Goal: Obtain resource: Obtain resource

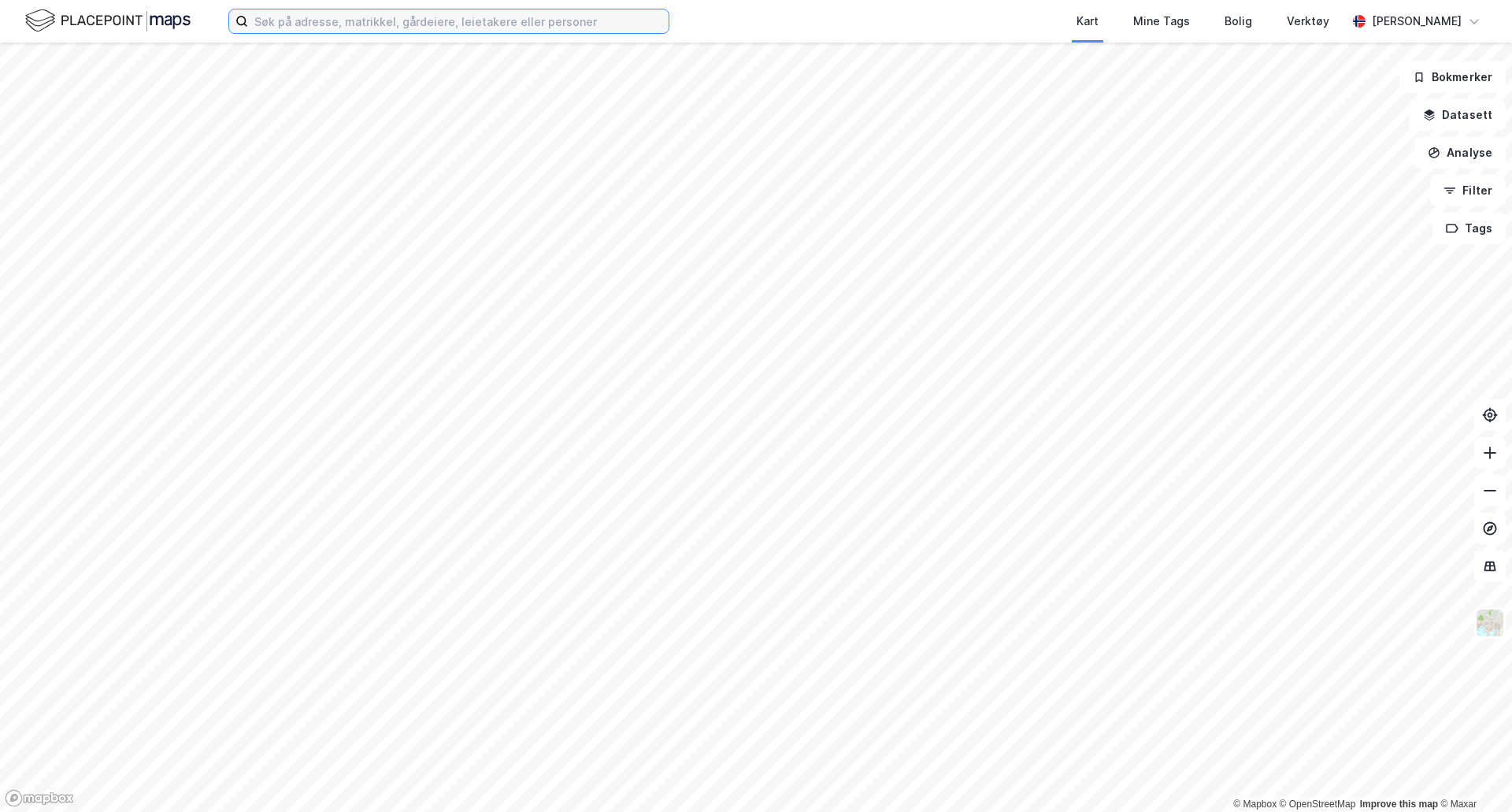
click at [496, 27] on input at bounding box center [458, 22] width 420 height 24
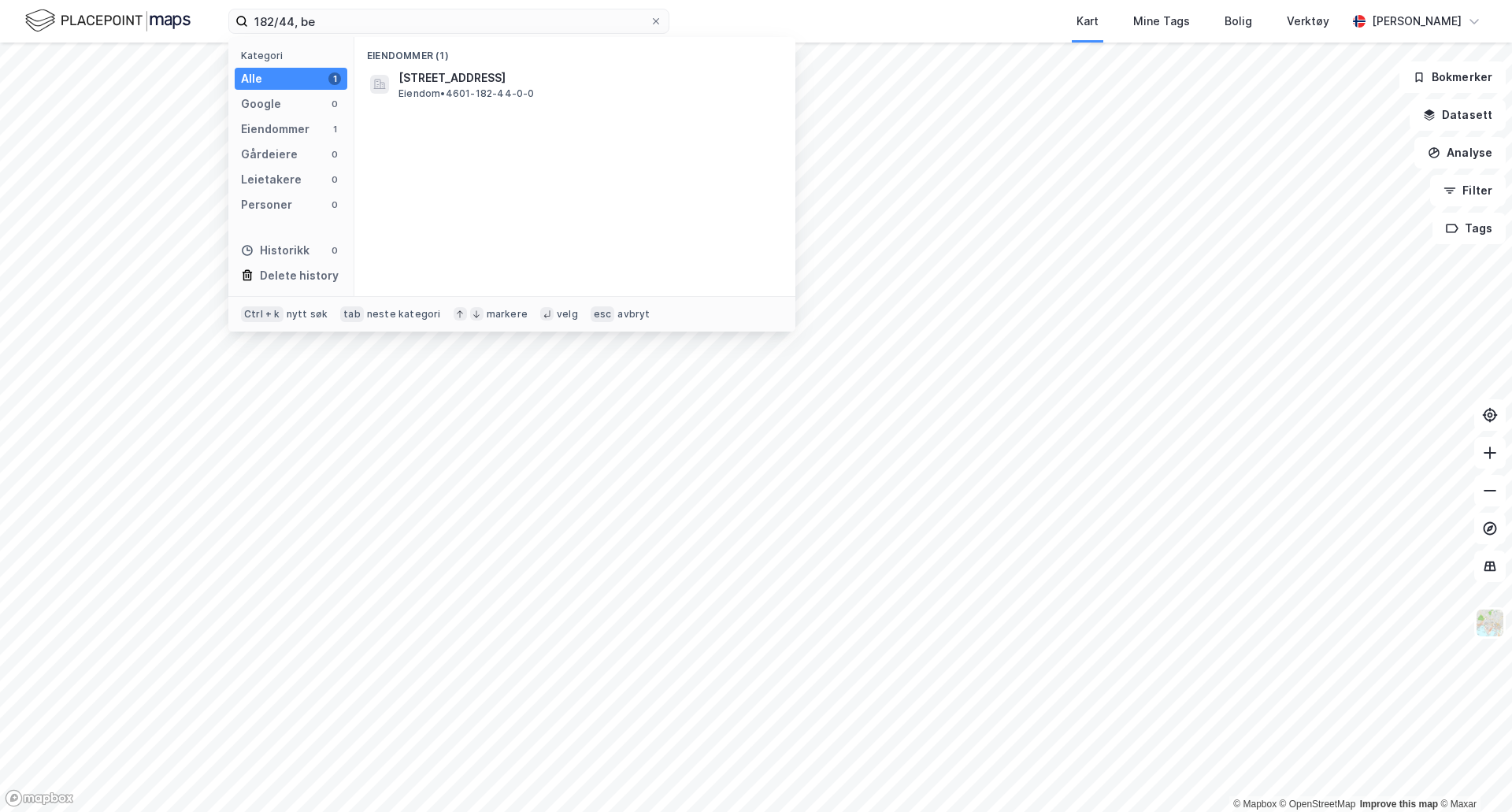
click at [541, 85] on span "[STREET_ADDRESS]" at bounding box center [587, 78] width 378 height 19
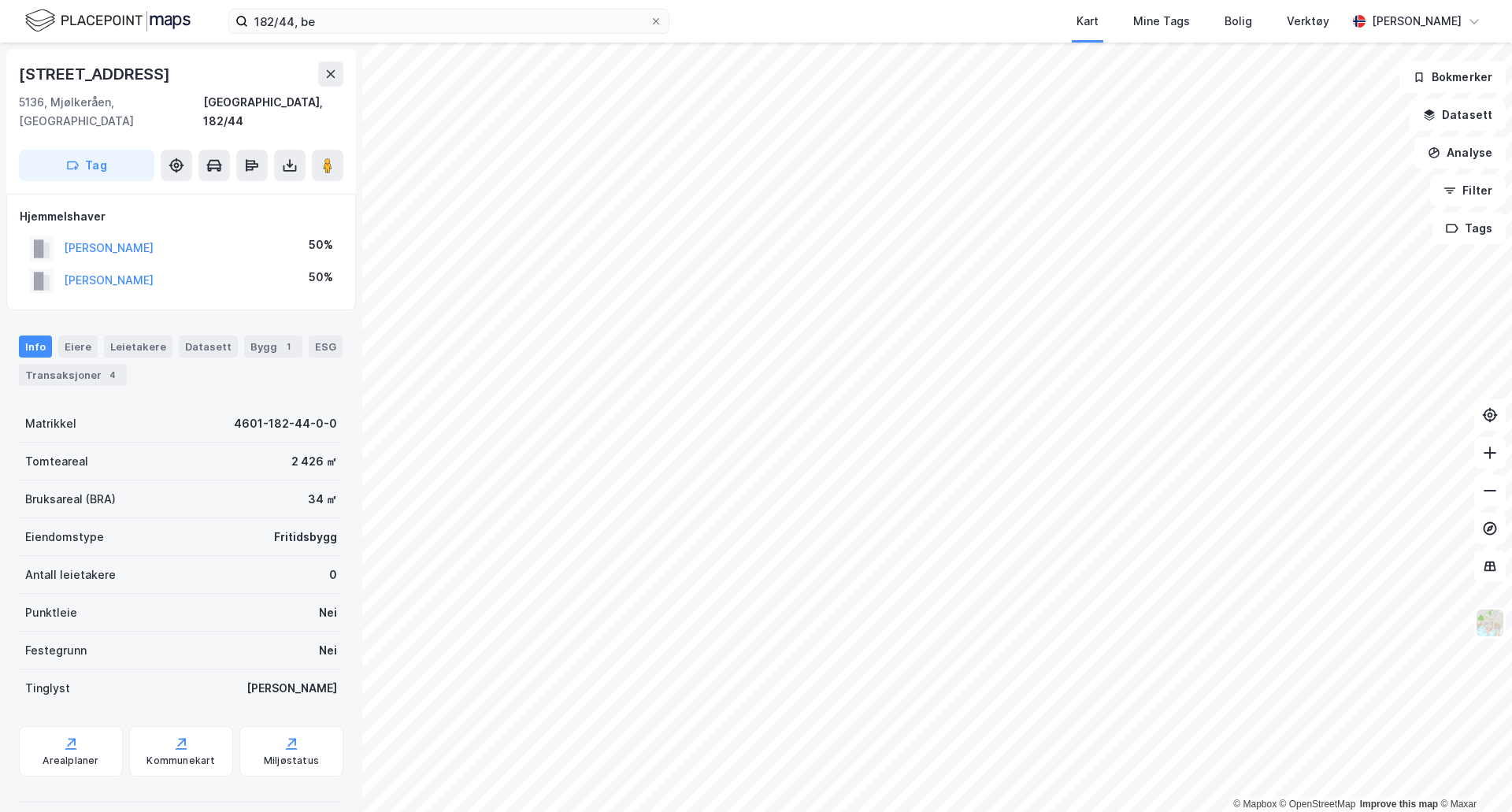
click at [286, 158] on icon at bounding box center [290, 166] width 16 height 16
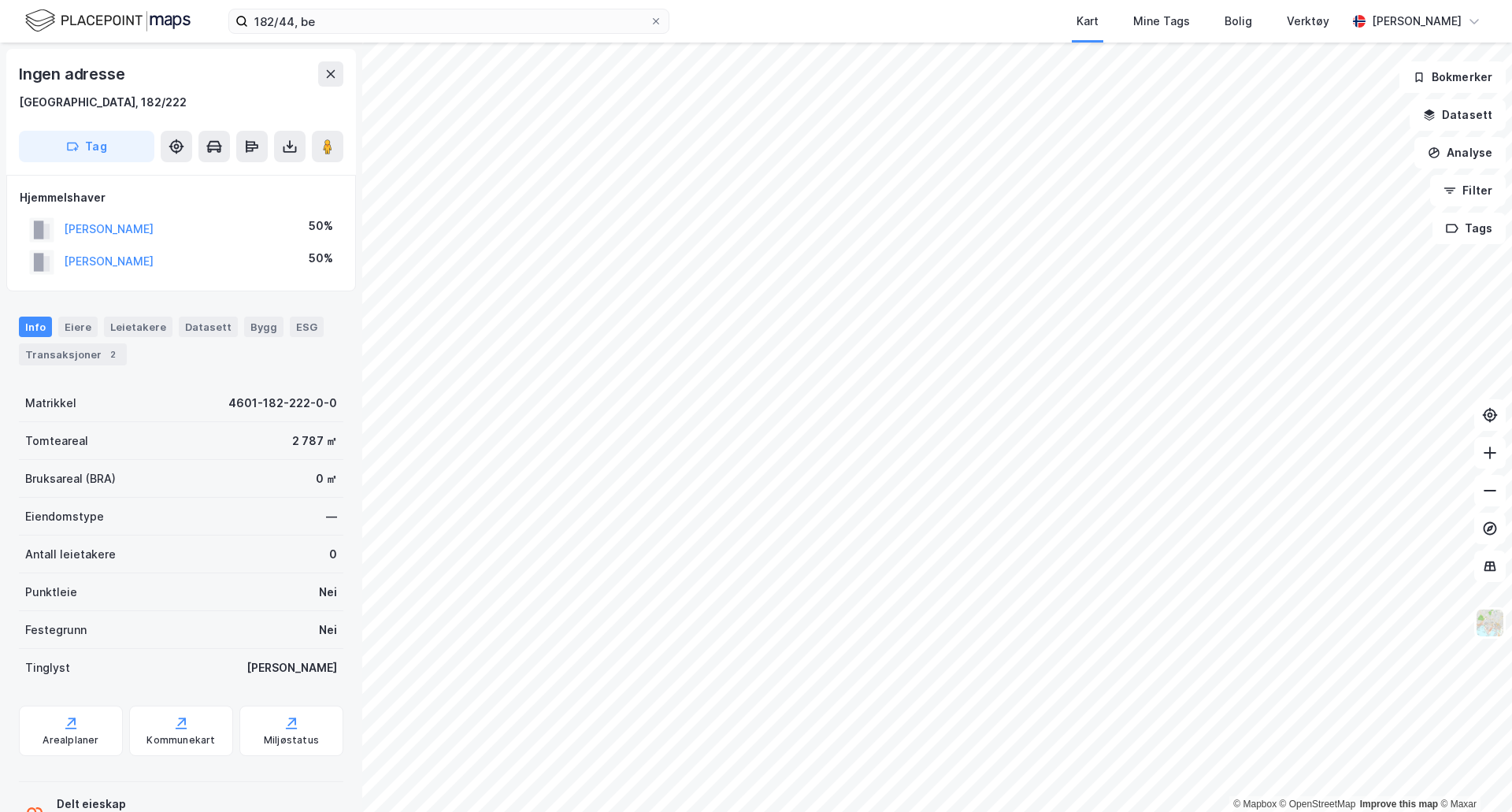
click at [289, 142] on icon at bounding box center [290, 147] width 16 height 16
click at [252, 181] on div "Last ned grunnbok" at bounding box center [212, 178] width 91 height 13
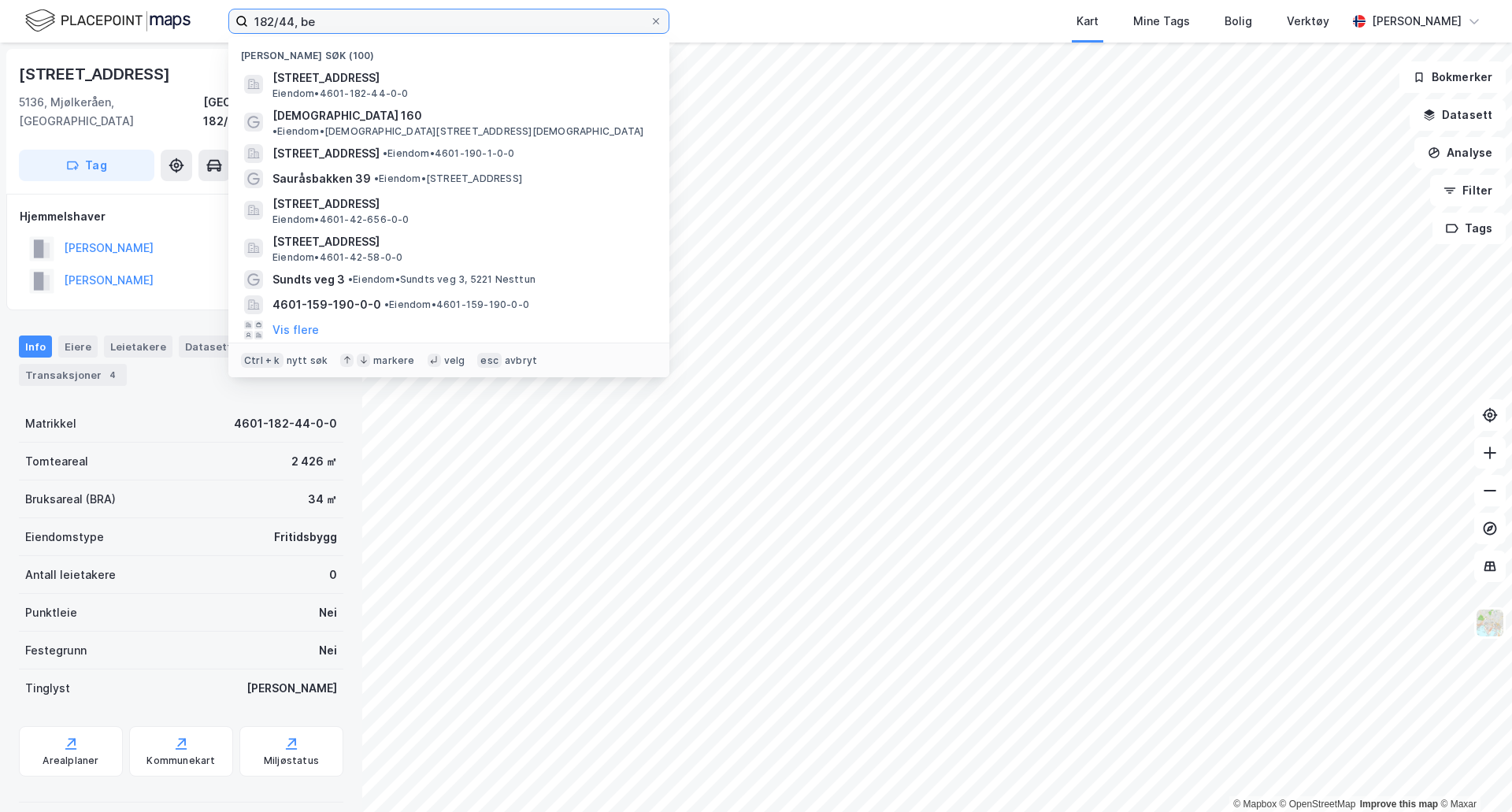
drag, startPoint x: 293, startPoint y: 25, endPoint x: 279, endPoint y: 29, distance: 14.6
click at [279, 29] on input "182/44, be" at bounding box center [449, 22] width 401 height 24
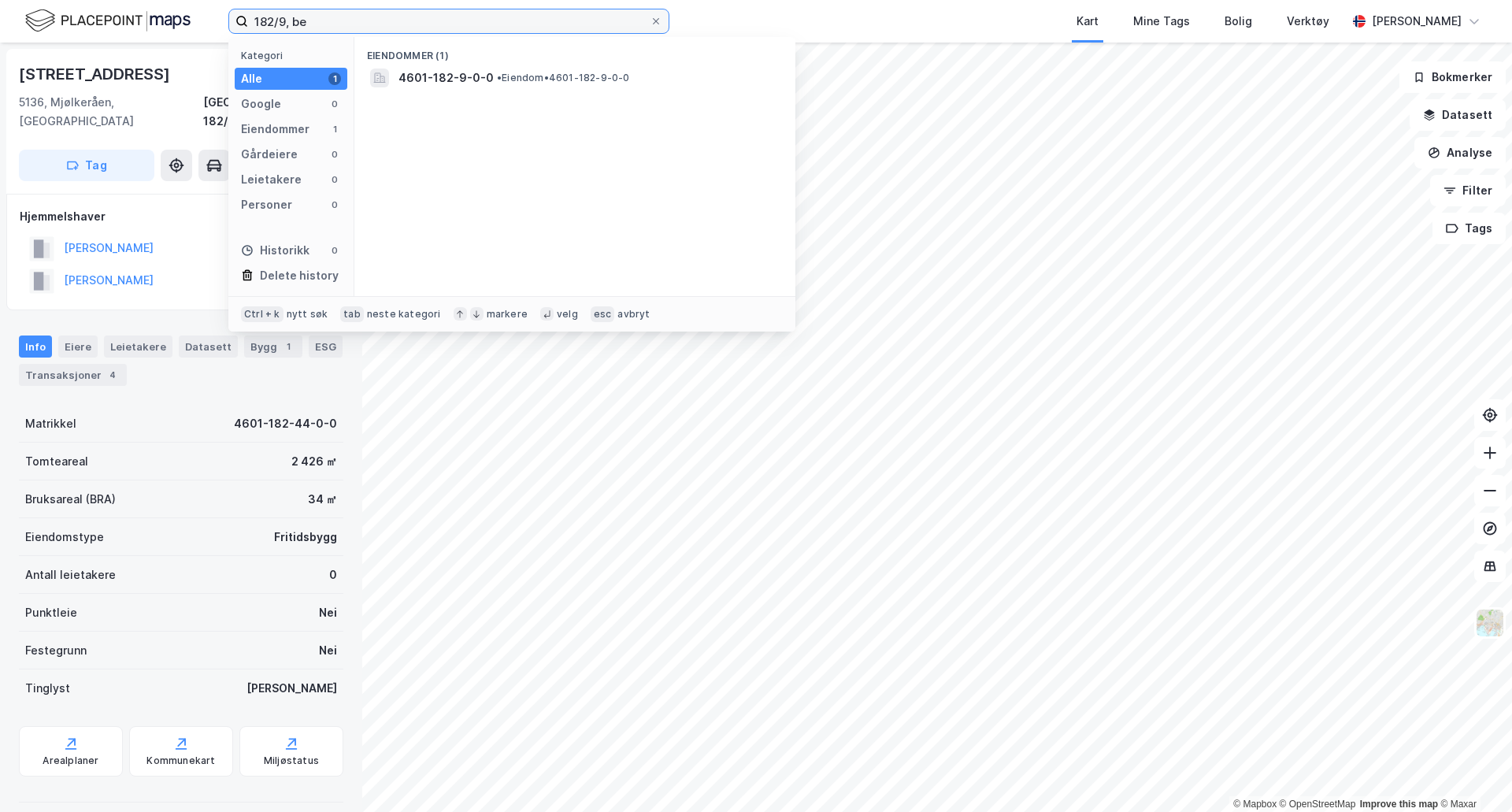
type input "182/9, be"
click at [570, 85] on div "4601-182-9-0-0 • Eiendom • 4601-182-9-0-0" at bounding box center [589, 78] width 381 height 19
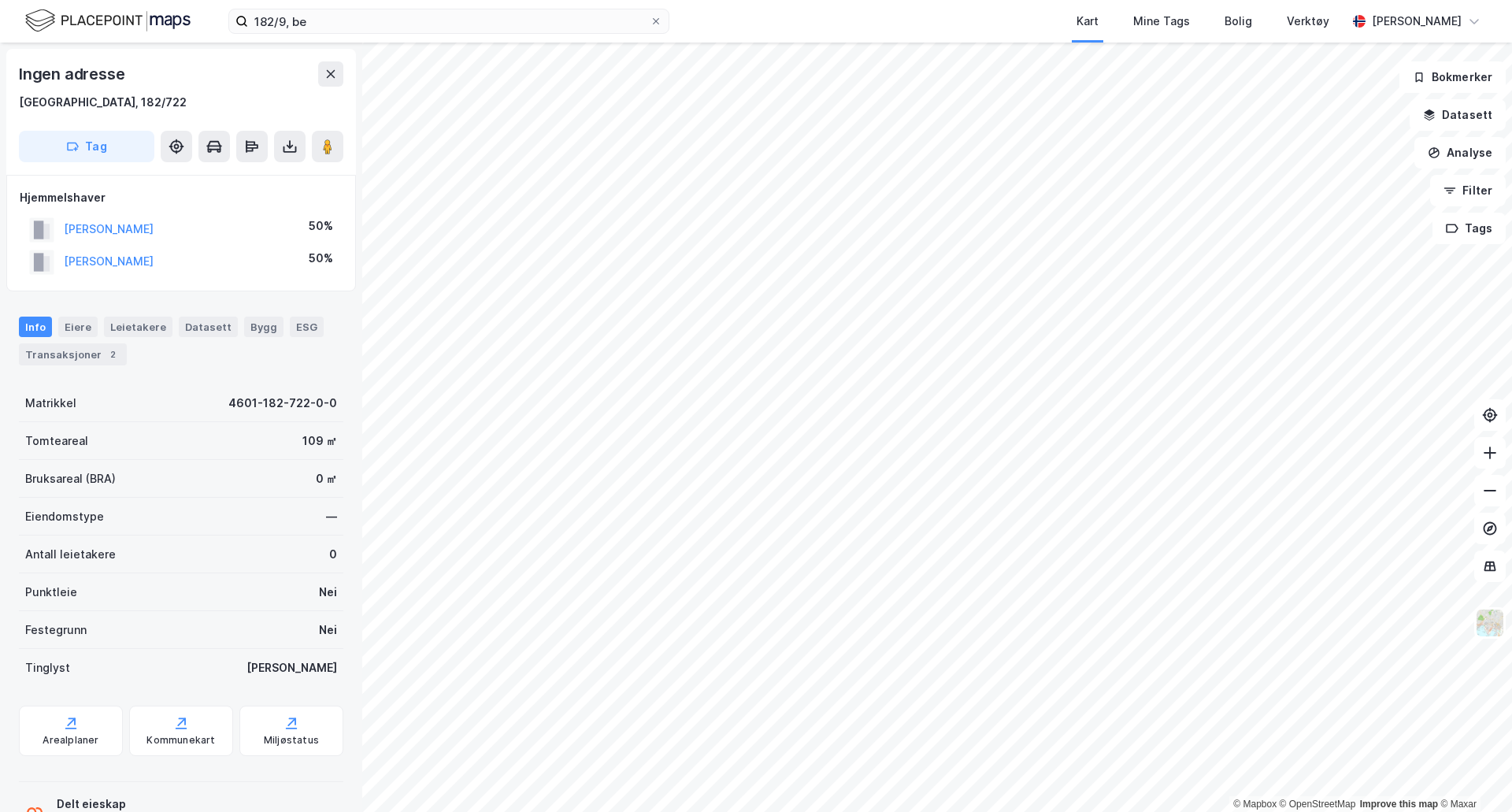
click at [287, 154] on icon at bounding box center [290, 147] width 16 height 16
click at [249, 178] on div "Last ned grunnbok" at bounding box center [212, 178] width 91 height 13
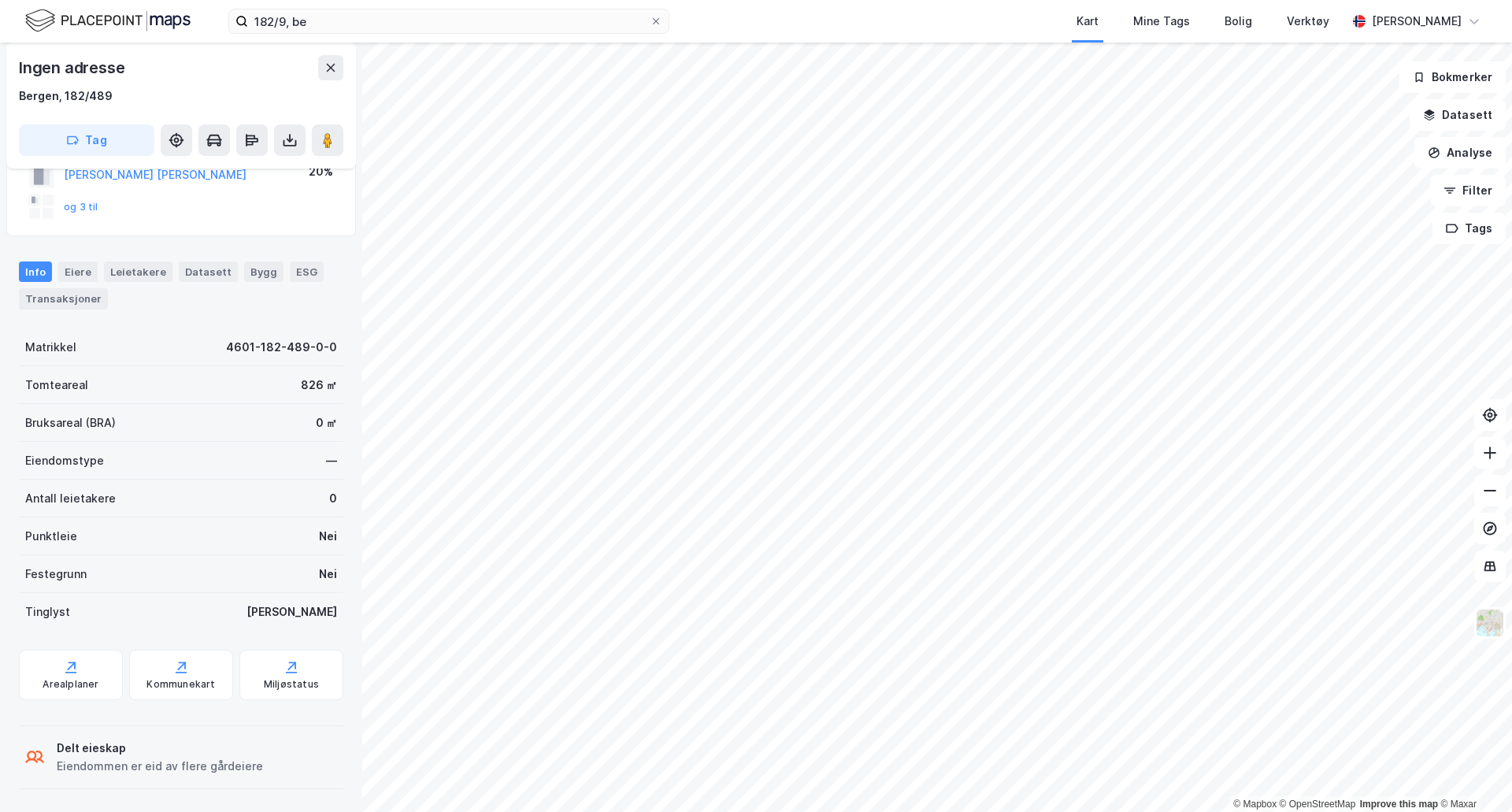
scroll to position [121, 0]
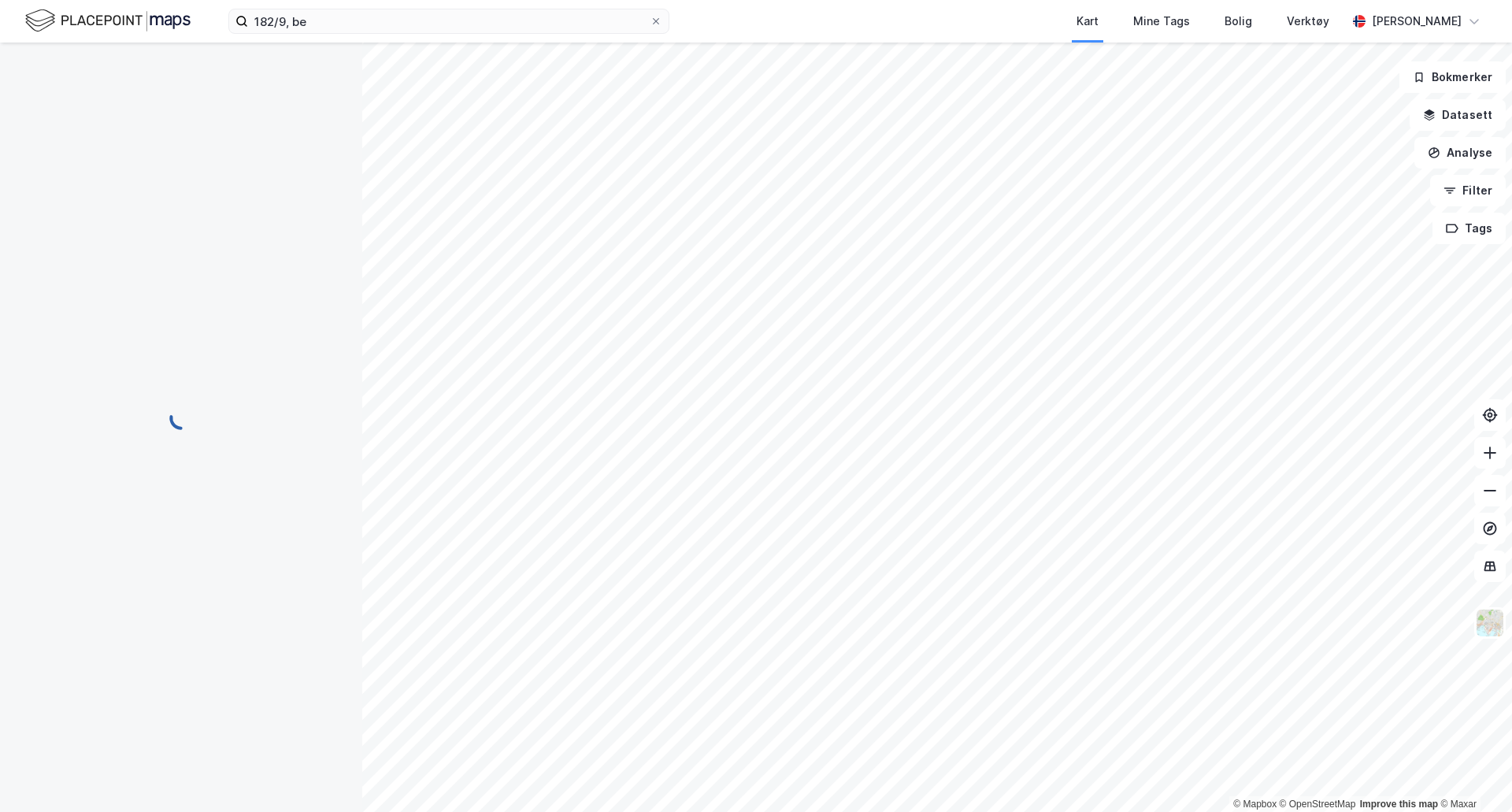
scroll to position [59, 0]
